Goal: Transaction & Acquisition: Purchase product/service

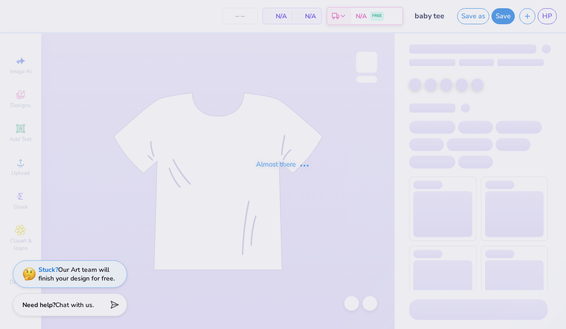
type input "18"
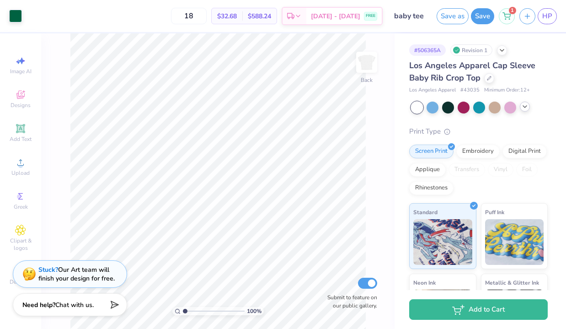
click at [524, 105] on icon at bounding box center [525, 106] width 7 height 7
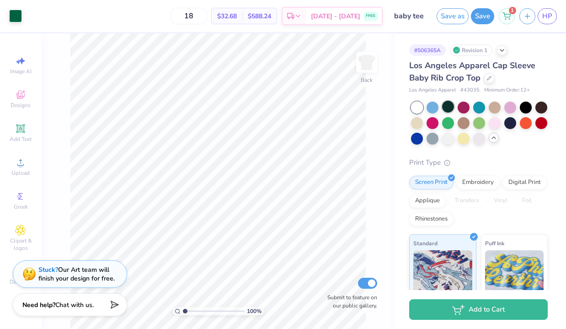
click at [448, 108] on div at bounding box center [448, 107] width 12 height 12
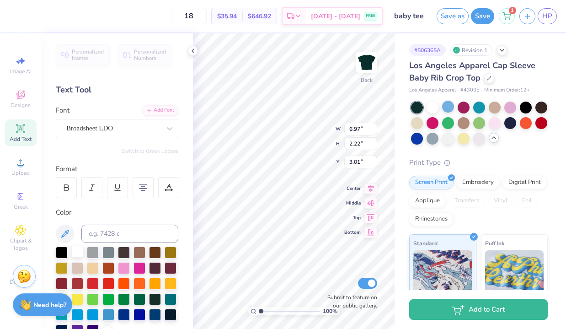
click at [76, 250] on div at bounding box center [77, 252] width 12 height 12
type input "2.66"
type input "0.45"
type input "5.82"
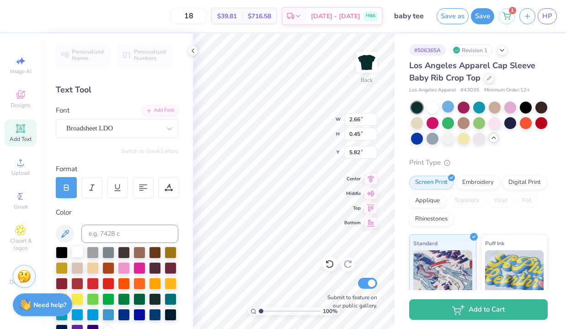
click at [77, 249] on div at bounding box center [77, 252] width 12 height 12
click at [201, 17] on input "18" at bounding box center [189, 16] width 36 height 16
click at [207, 17] on input "18" at bounding box center [189, 16] width 36 height 16
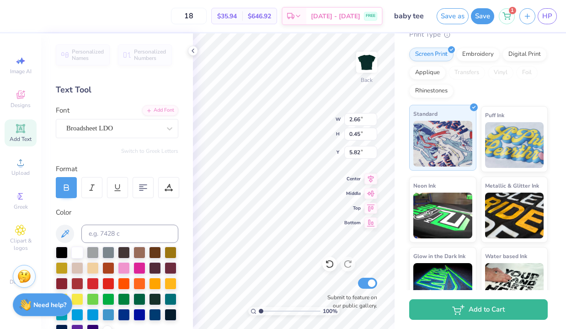
scroll to position [151, 0]
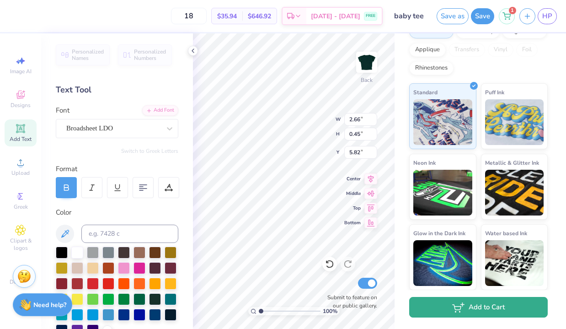
click at [453, 313] on button "Add to Cart" at bounding box center [478, 307] width 139 height 21
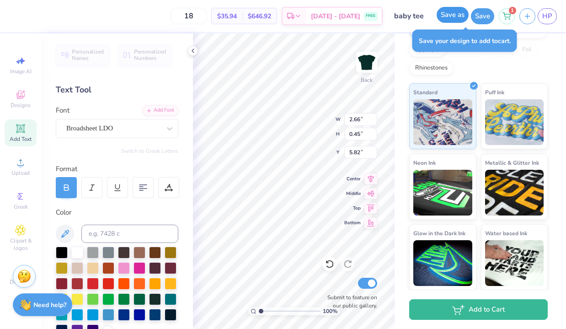
click at [453, 12] on button "Save as" at bounding box center [453, 15] width 32 height 16
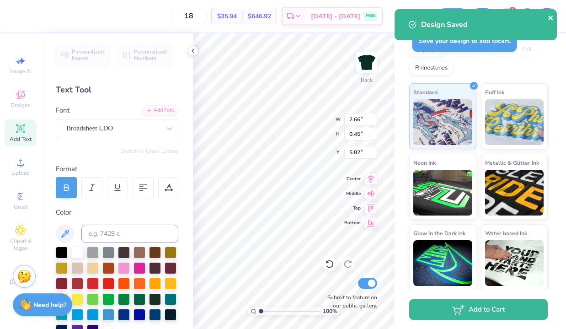
click at [549, 20] on icon "close" at bounding box center [551, 17] width 6 height 7
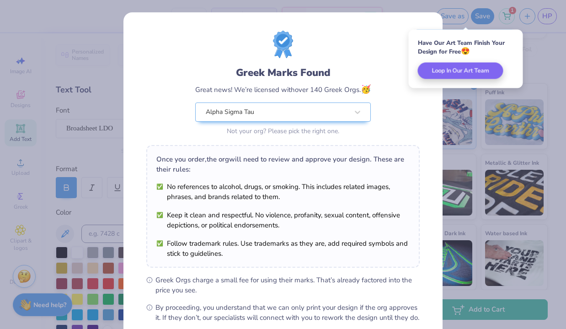
scroll to position [99, 0]
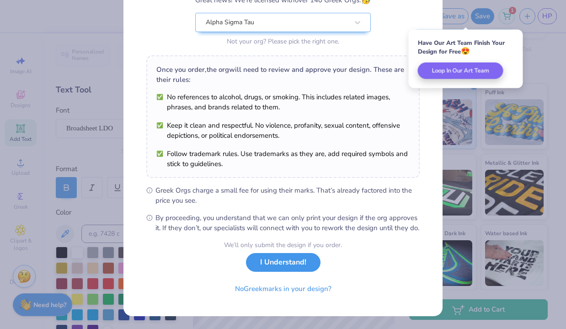
click at [291, 267] on button "I Understand!" at bounding box center [283, 262] width 75 height 19
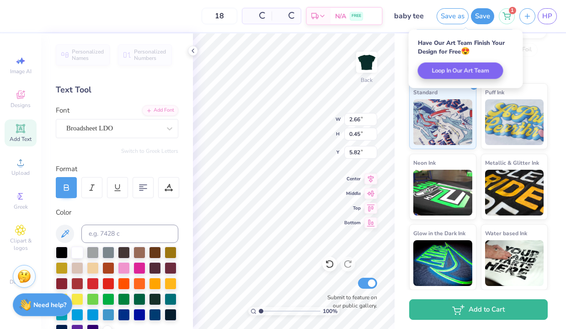
scroll to position [0, 0]
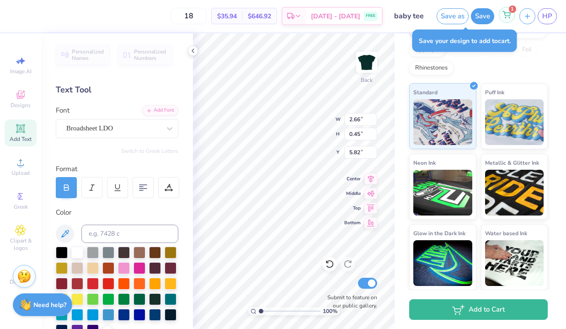
click at [510, 9] on span "1" at bounding box center [512, 8] width 7 height 7
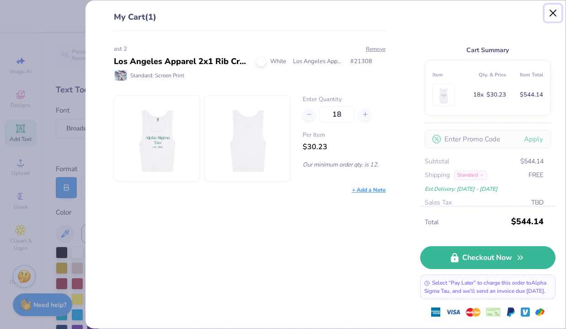
click at [553, 13] on button "Close" at bounding box center [553, 13] width 17 height 17
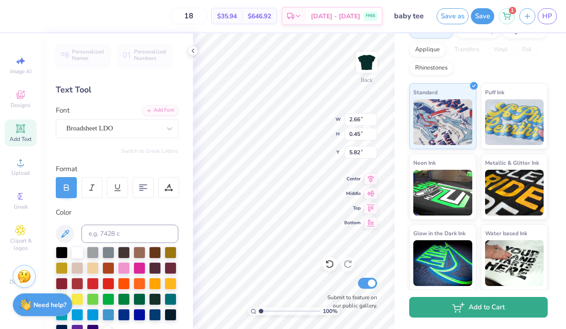
click at [453, 306] on icon "button" at bounding box center [458, 307] width 12 height 10
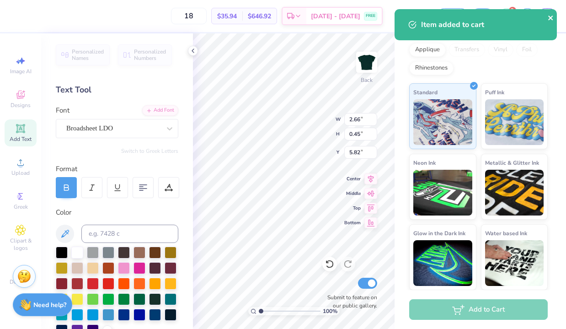
click at [552, 21] on icon "close" at bounding box center [551, 17] width 6 height 7
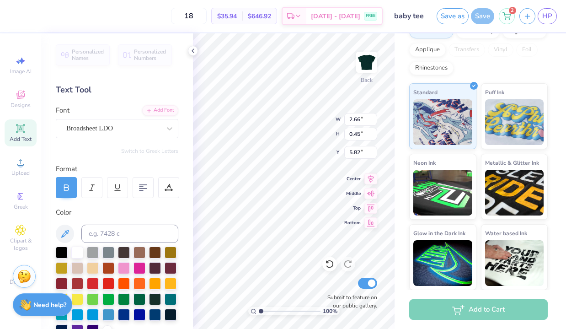
click at [509, 17] on div "Item added to cart" at bounding box center [478, 28] width 162 height 42
click at [509, 16] on icon at bounding box center [507, 14] width 8 height 7
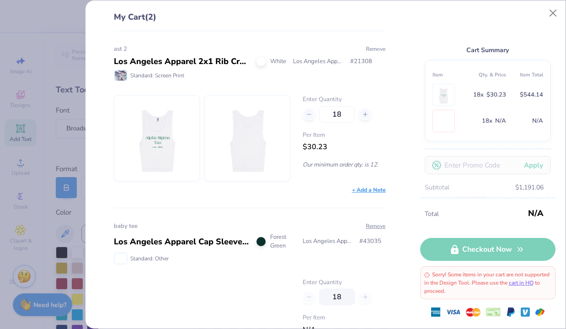
click at [370, 48] on button "Remove" at bounding box center [376, 49] width 21 height 8
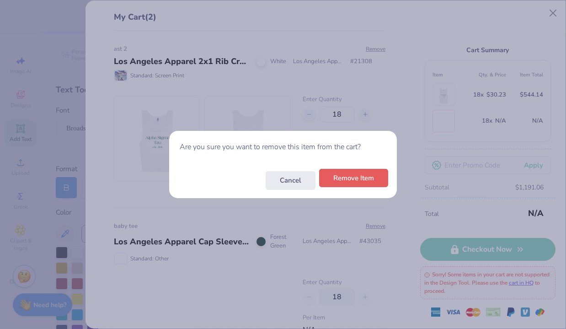
click at [347, 179] on button "Remove Item" at bounding box center [353, 178] width 69 height 19
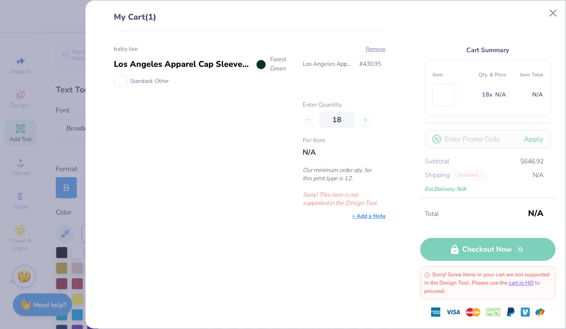
click at [543, 11] on div "Cart Summary Item Qty. & Price Item Total 18 x N/A N/A Apply Subtotal $646.92 S…" at bounding box center [487, 104] width 135 height 187
click at [550, 10] on button "Close" at bounding box center [553, 13] width 17 height 17
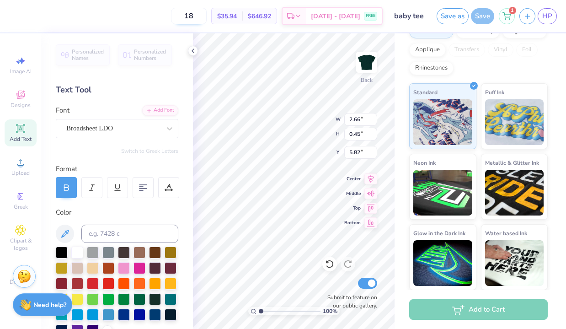
click at [201, 9] on input "18" at bounding box center [189, 16] width 36 height 16
click at [204, 11] on input "18" at bounding box center [189, 16] width 36 height 16
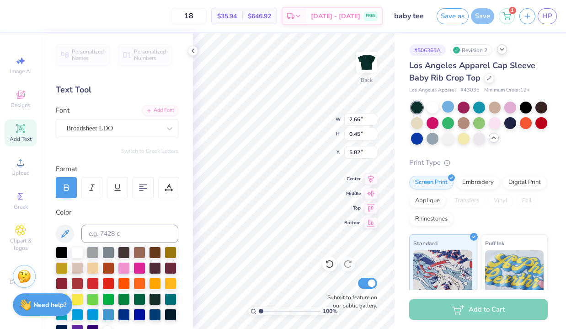
click at [506, 53] on div "# 506365A Revision 2" at bounding box center [478, 49] width 139 height 11
click at [502, 49] on icon at bounding box center [502, 49] width 7 height 7
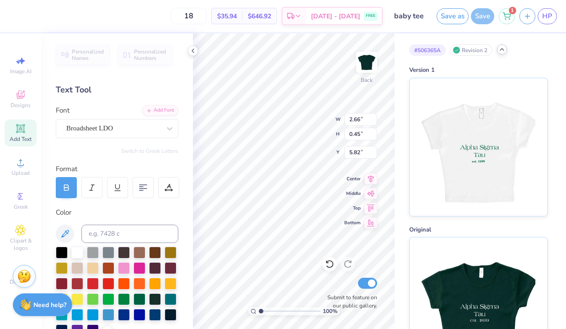
click at [502, 48] on icon at bounding box center [502, 49] width 7 height 7
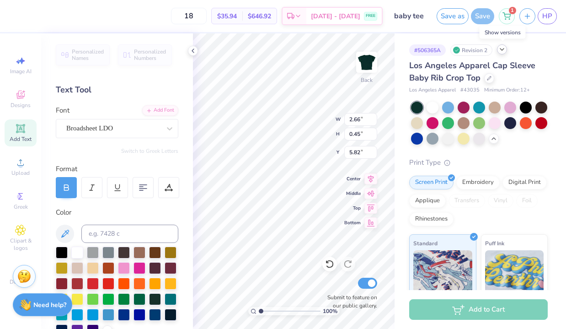
click at [502, 48] on icon at bounding box center [502, 49] width 7 height 7
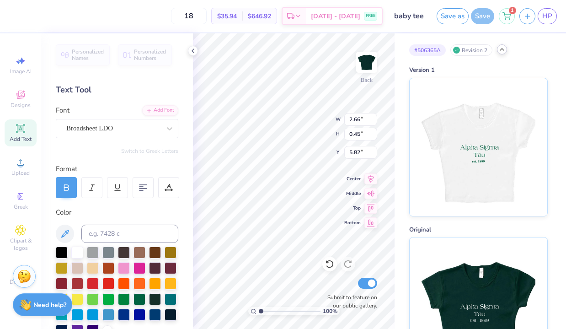
click at [501, 51] on icon at bounding box center [502, 49] width 7 height 7
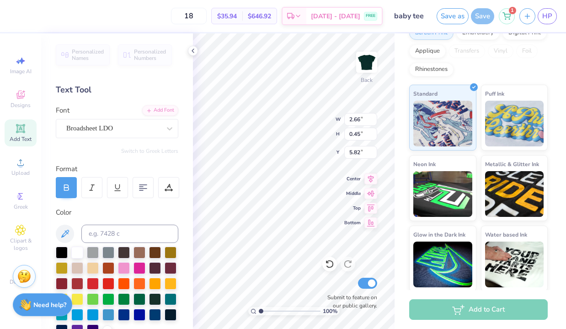
scroll to position [151, 0]
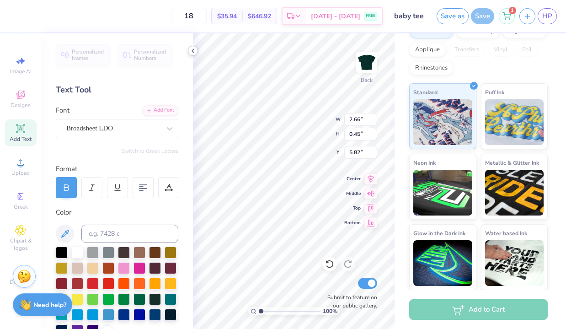
click at [192, 47] on icon at bounding box center [192, 50] width 7 height 7
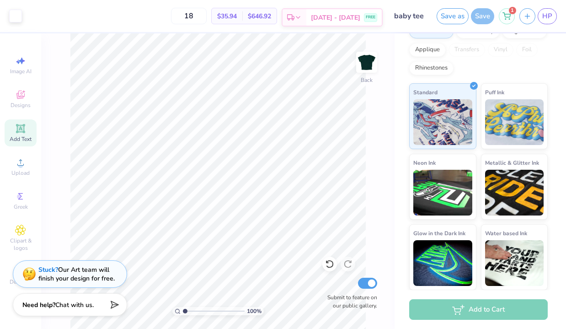
click at [334, 14] on span "[DATE] - [DATE]" at bounding box center [335, 18] width 49 height 10
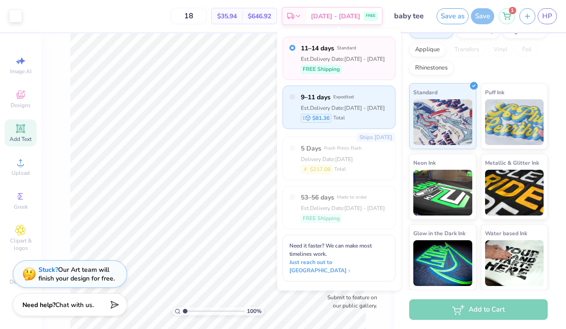
click at [365, 108] on div "Est. Delivery Date: Aug 21 - 23" at bounding box center [343, 108] width 84 height 8
radio input "false"
radio input "true"
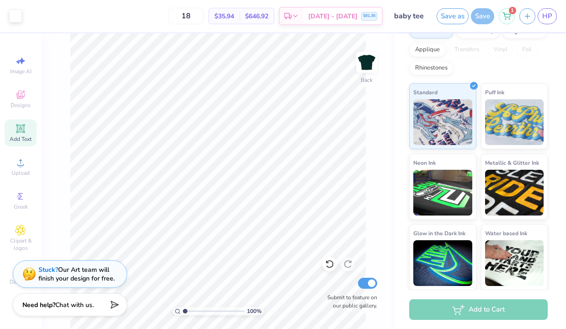
click at [233, 7] on div "18 $35.94 Per Item $646.92 Total Est. Delivery Aug 21 - 23 $81.36" at bounding box center [205, 16] width 356 height 32
click at [233, 10] on div "$35.94 Per Item" at bounding box center [224, 16] width 31 height 16
click at [202, 8] on input "18" at bounding box center [186, 16] width 36 height 16
click at [201, 18] on input "18" at bounding box center [186, 16] width 36 height 16
click at [343, 20] on span "Aug 21 - 23" at bounding box center [332, 18] width 49 height 10
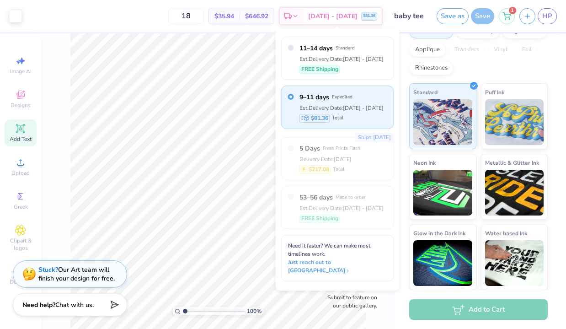
click at [261, 20] on span "$646.92" at bounding box center [256, 16] width 23 height 10
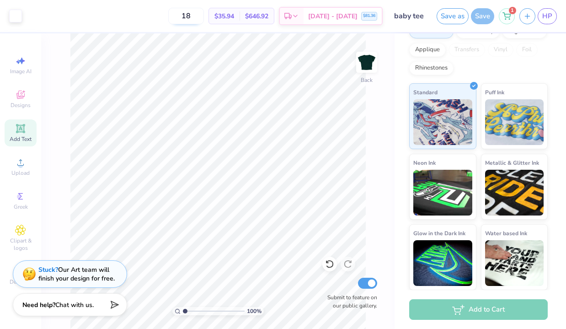
click at [204, 15] on input "18" at bounding box center [186, 16] width 36 height 16
click at [504, 16] on icon at bounding box center [507, 14] width 8 height 7
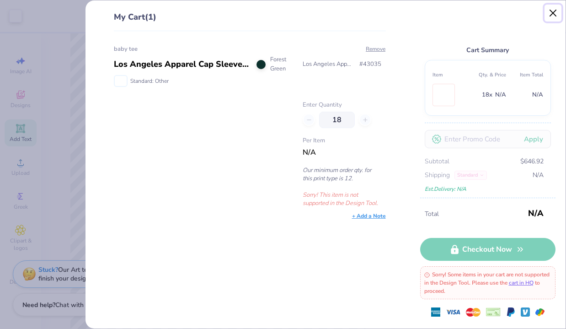
click at [545, 11] on button "Close" at bounding box center [553, 13] width 17 height 17
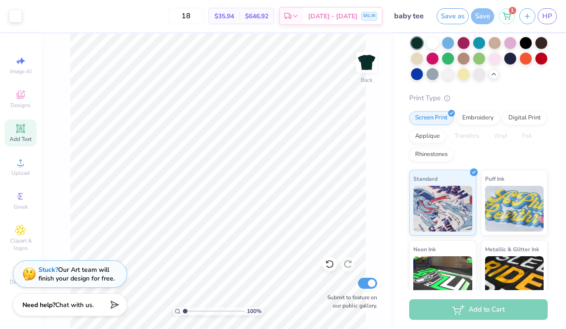
scroll to position [0, 0]
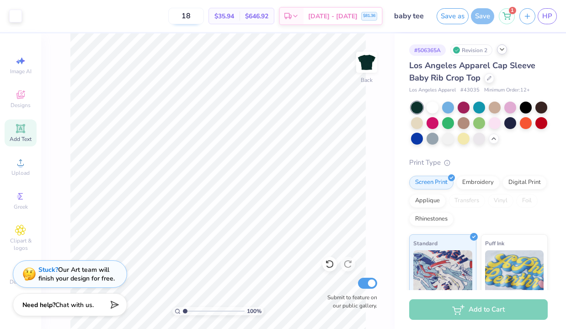
click at [201, 15] on input "18" at bounding box center [186, 16] width 36 height 16
type input "1"
type input "19"
click at [504, 16] on icon at bounding box center [507, 14] width 8 height 7
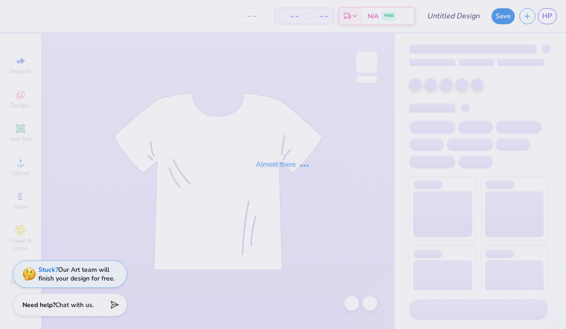
type input "baby tee"
type input "18"
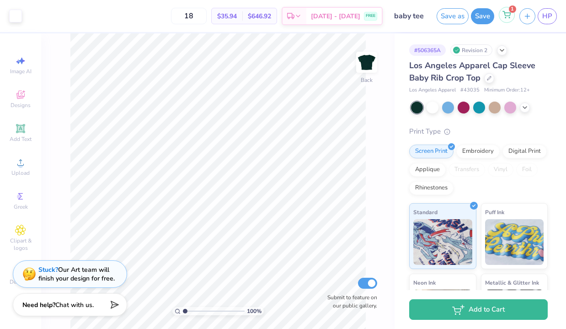
click at [503, 14] on icon at bounding box center [507, 14] width 8 height 7
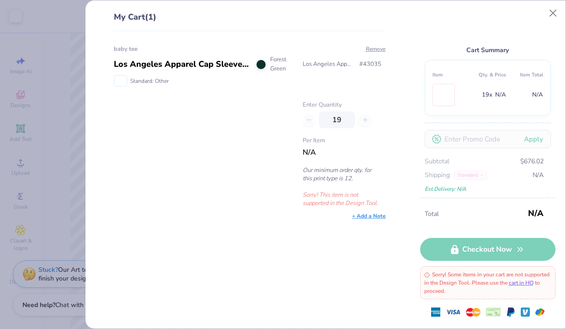
click at [543, 9] on div "My Cart (1) baby tee Los Angeles Apparel Cap Sleeve Baby Rib Crop Top Forest Gr…" at bounding box center [326, 164] width 480 height 328
click at [545, 10] on button "Close" at bounding box center [553, 13] width 17 height 17
